Goal: Check status: Check status

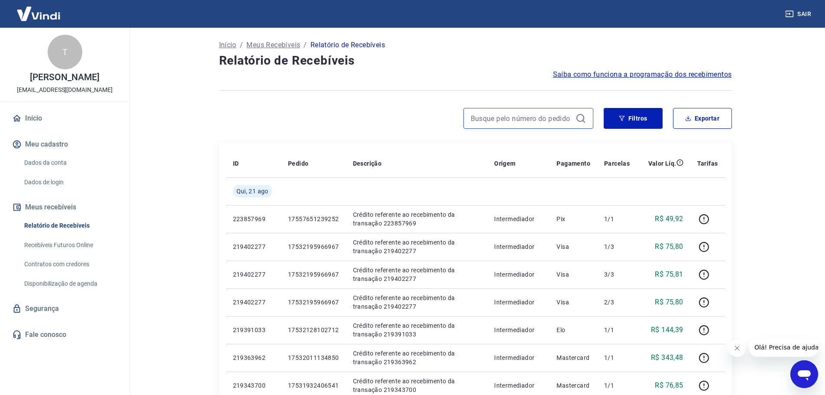
click at [552, 122] on input at bounding box center [521, 118] width 101 height 13
paste input "17557172438275"
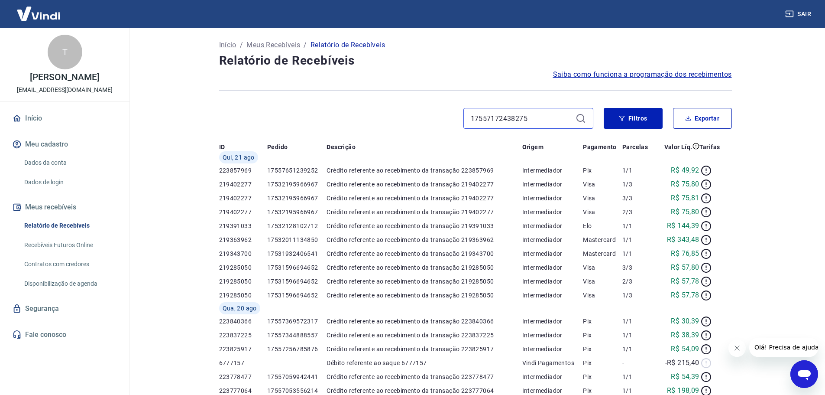
type input "17557172438275"
click at [568, 115] on div "17557172438275" at bounding box center [529, 118] width 130 height 21
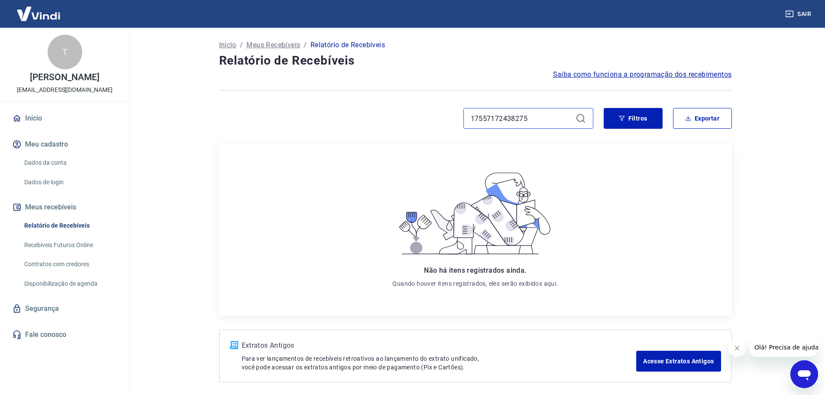
drag, startPoint x: 557, startPoint y: 119, endPoint x: 472, endPoint y: 155, distance: 92.6
click at [245, 186] on div "Início / Meus Recebíveis / Relatório de Recebíveis Relatório de Recebíveis Saib…" at bounding box center [476, 210] width 534 height 365
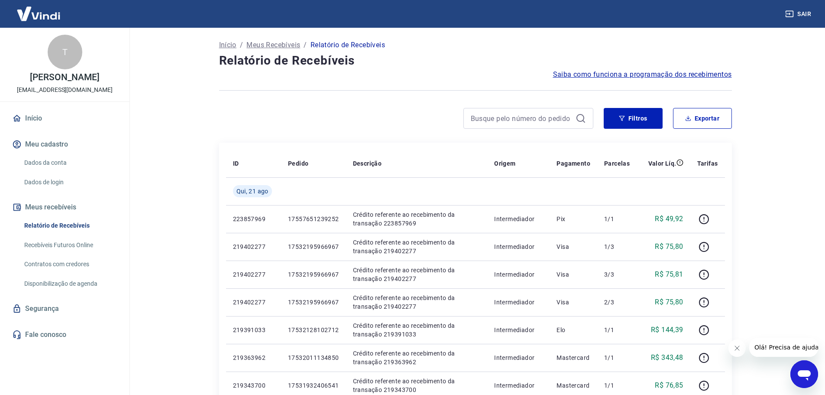
drag, startPoint x: 492, startPoint y: 109, endPoint x: 494, endPoint y: 119, distance: 10.2
click at [492, 109] on div at bounding box center [529, 118] width 130 height 21
click at [494, 119] on input at bounding box center [521, 118] width 101 height 13
paste input "223808898"
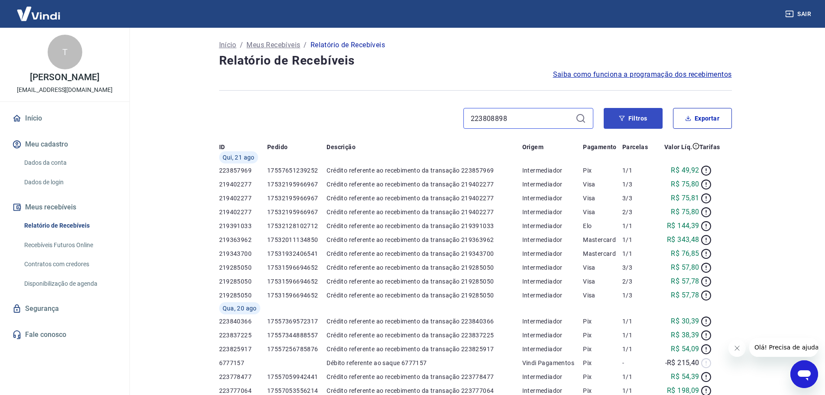
type input "223808898"
click at [624, 125] on button "Filtros" at bounding box center [633, 118] width 59 height 21
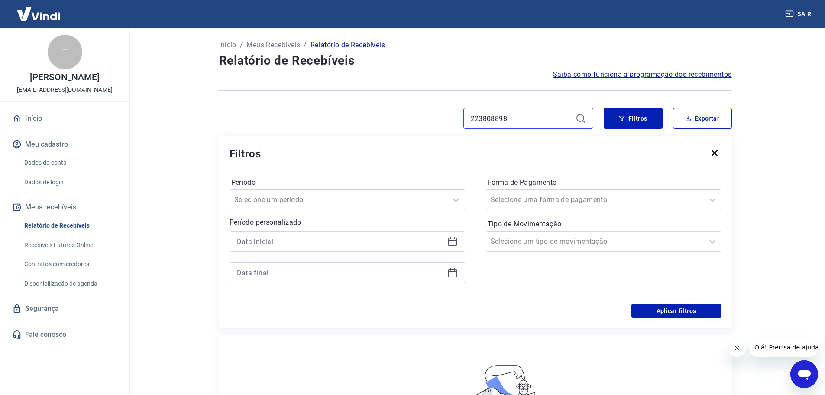
click at [551, 117] on input "223808898" at bounding box center [521, 118] width 101 height 13
click at [802, 374] on icon "Abrir janela de mensagens" at bounding box center [804, 375] width 13 height 10
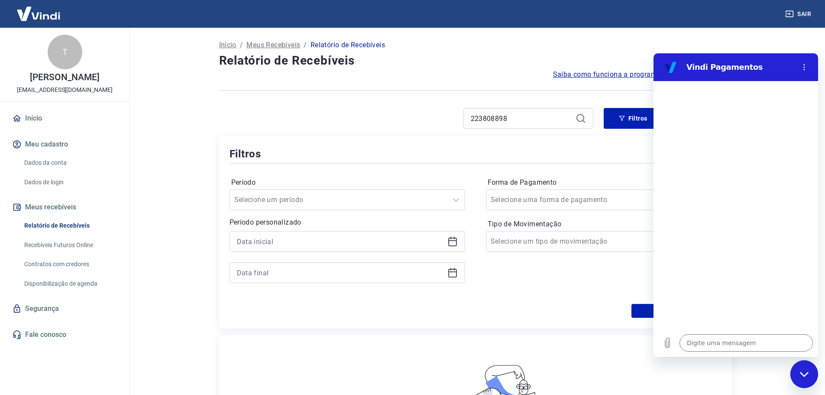
drag, startPoint x: 298, startPoint y: 85, endPoint x: 296, endPoint y: 74, distance: 11.5
click at [298, 83] on div at bounding box center [475, 90] width 513 height 21
type textarea "x"
